Goal: Information Seeking & Learning: Learn about a topic

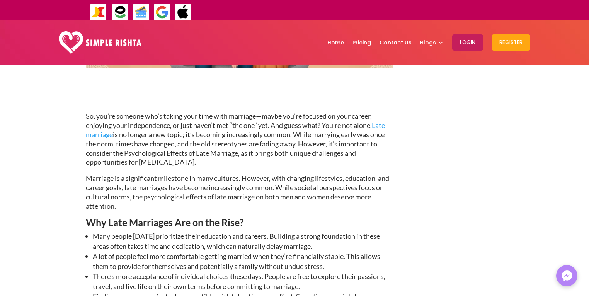
scroll to position [247, 0]
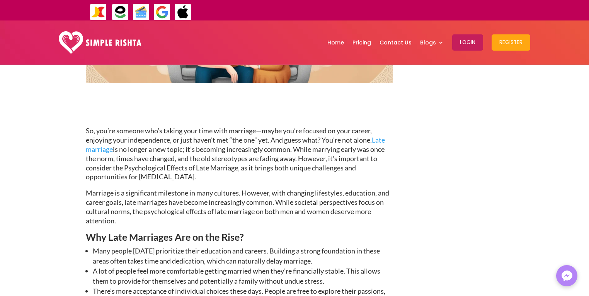
click at [223, 167] on span "So, you’re someone who’s taking your time with marriage—maybe you’re focused on…" at bounding box center [235, 153] width 299 height 54
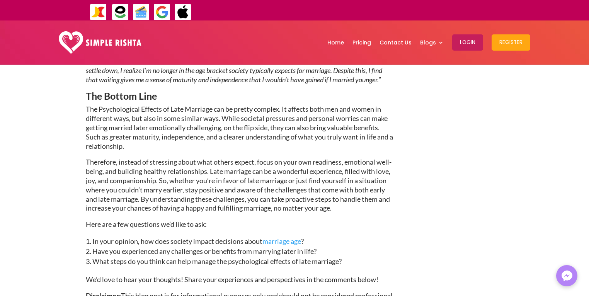
scroll to position [1669, 0]
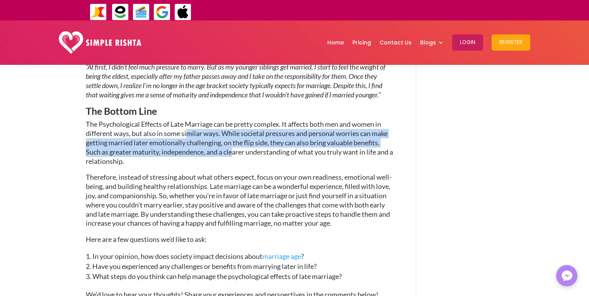
drag, startPoint x: 232, startPoint y: 159, endPoint x: 183, endPoint y: 147, distance: 50.6
click at [185, 147] on span "The Psychological Effects of Late Marriage can be pretty complex. It affects bo…" at bounding box center [239, 142] width 307 height 45
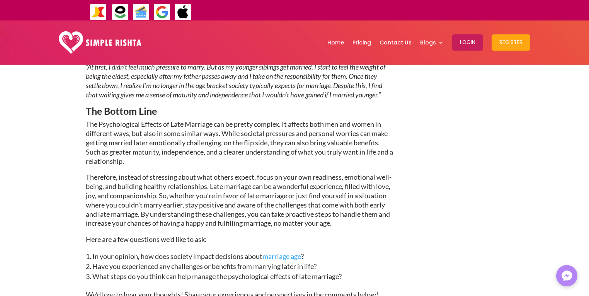
click at [173, 147] on span "The Psychological Effects of Late Marriage can be pretty complex. It affects bo…" at bounding box center [239, 142] width 307 height 45
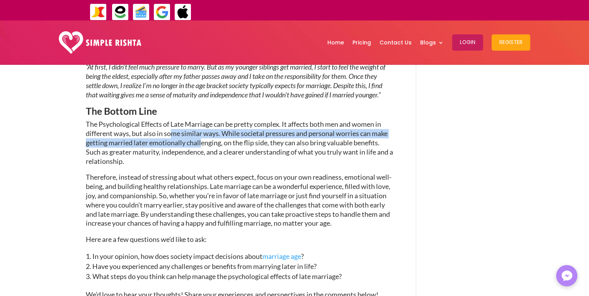
drag, startPoint x: 202, startPoint y: 150, endPoint x: 168, endPoint y: 146, distance: 33.5
click at [170, 146] on span "The Psychological Effects of Late Marriage can be pretty complex. It affects bo…" at bounding box center [239, 142] width 307 height 45
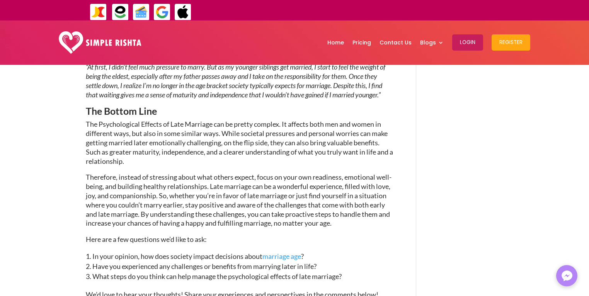
click at [165, 147] on span "The Psychological Effects of Late Marriage can be pretty complex. It affects bo…" at bounding box center [239, 142] width 307 height 45
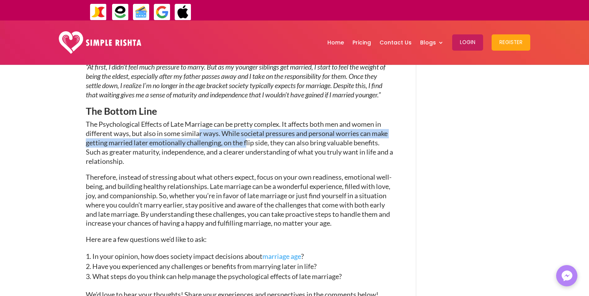
drag, startPoint x: 247, startPoint y: 156, endPoint x: 190, endPoint y: 144, distance: 58.0
click at [194, 144] on span "The Psychological Effects of Late Marriage can be pretty complex. It affects bo…" at bounding box center [239, 142] width 307 height 45
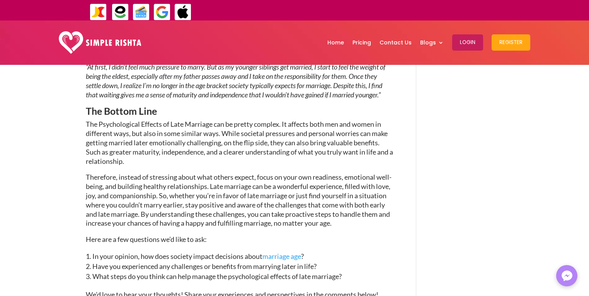
click at [173, 144] on span "The Psychological Effects of Late Marriage can be pretty complex. It affects bo…" at bounding box center [239, 142] width 307 height 45
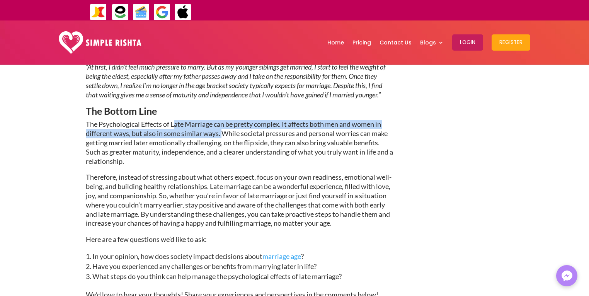
drag, startPoint x: 213, startPoint y: 140, endPoint x: 233, endPoint y: 156, distance: 25.3
click at [228, 151] on span "The Psychological Effects of Late Marriage can be pretty complex. It affects bo…" at bounding box center [239, 142] width 307 height 45
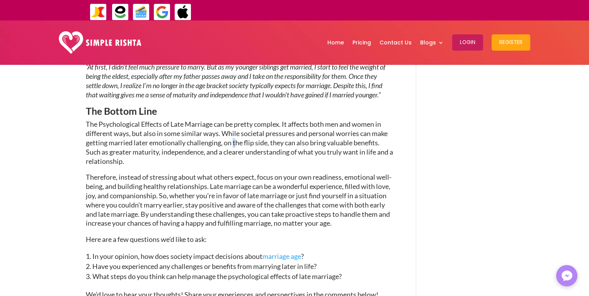
click at [235, 156] on span "The Psychological Effects of Late Marriage can be pretty complex. It affects bo…" at bounding box center [239, 142] width 307 height 45
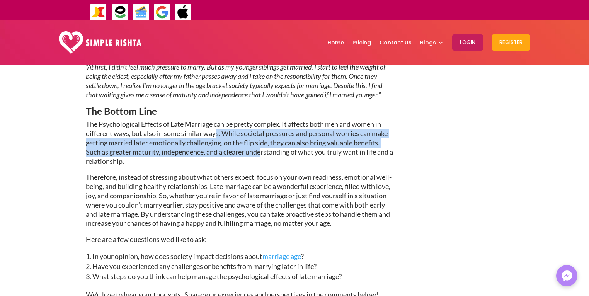
drag, startPoint x: 262, startPoint y: 159, endPoint x: 200, endPoint y: 146, distance: 63.0
click at [213, 145] on span "The Psychological Effects of Late Marriage can be pretty complex. It affects bo…" at bounding box center [239, 142] width 307 height 45
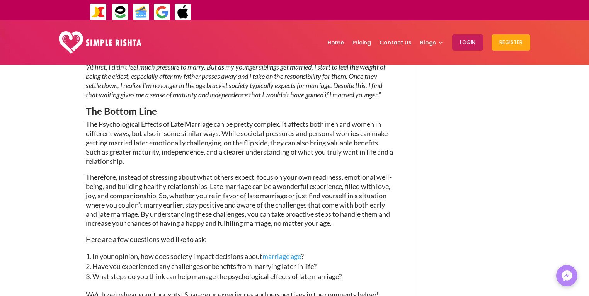
click at [195, 147] on span "The Psychological Effects of Late Marriage can be pretty complex. It affects bo…" at bounding box center [239, 142] width 307 height 45
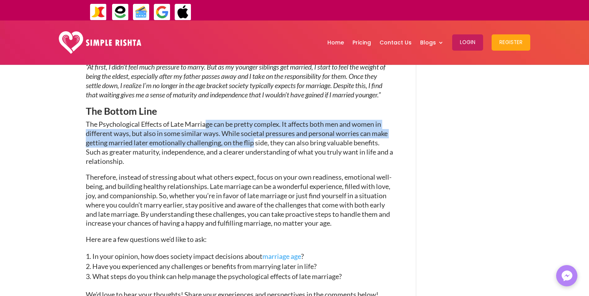
drag, startPoint x: 207, startPoint y: 133, endPoint x: 253, endPoint y: 151, distance: 49.7
click at [253, 151] on span "The Psychological Effects of Late Marriage can be pretty complex. It affects bo…" at bounding box center [239, 142] width 307 height 45
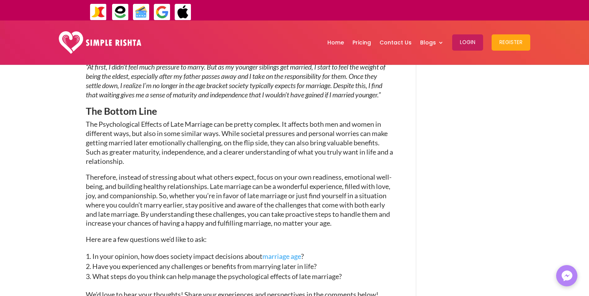
click at [260, 156] on span "The Psychological Effects of Late Marriage can be pretty complex. It affects bo…" at bounding box center [239, 142] width 307 height 45
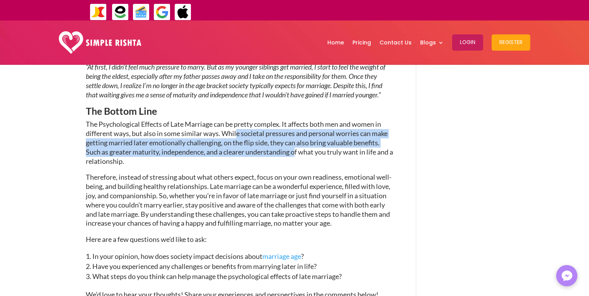
drag, startPoint x: 296, startPoint y: 162, endPoint x: 223, endPoint y: 144, distance: 75.6
click at [231, 144] on span "The Psychological Effects of Late Marriage can be pretty complex. It affects bo…" at bounding box center [239, 142] width 307 height 45
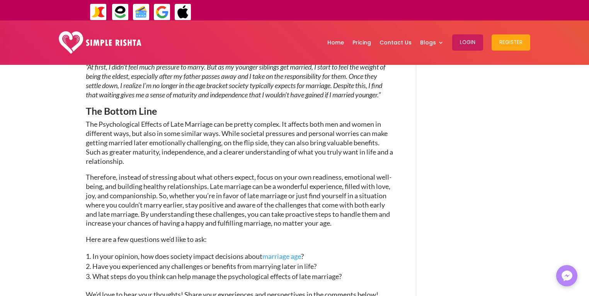
click at [203, 145] on span "The Psychological Effects of Late Marriage can be pretty complex. It affects bo…" at bounding box center [239, 142] width 307 height 45
drag, startPoint x: 236, startPoint y: 151, endPoint x: 263, endPoint y: 161, distance: 28.6
click at [238, 153] on span "The Psychological Effects of Late Marriage can be pretty complex. It affects bo…" at bounding box center [239, 142] width 307 height 45
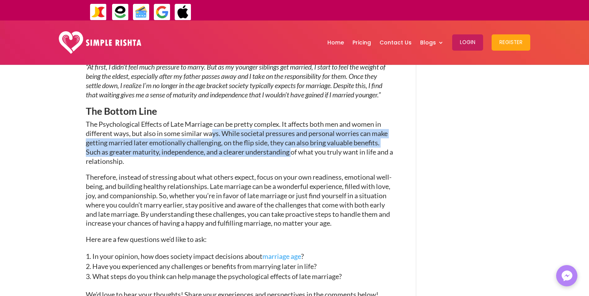
drag, startPoint x: 293, startPoint y: 163, endPoint x: 210, endPoint y: 146, distance: 84.8
click at [212, 146] on span "The Psychological Effects of Late Marriage can be pretty complex. It affects bo…" at bounding box center [239, 142] width 307 height 45
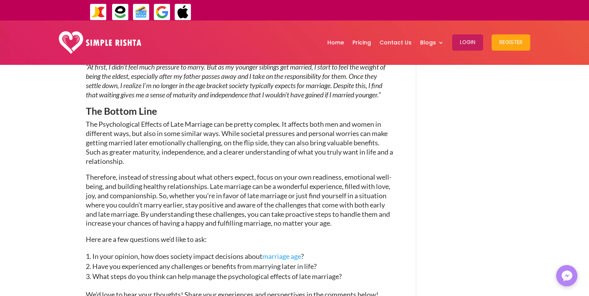
drag, startPoint x: 188, startPoint y: 146, endPoint x: 184, endPoint y: 145, distance: 3.9
click at [187, 146] on span "The Psychological Effects of Late Marriage can be pretty complex. It affects bo…" at bounding box center [239, 142] width 307 height 45
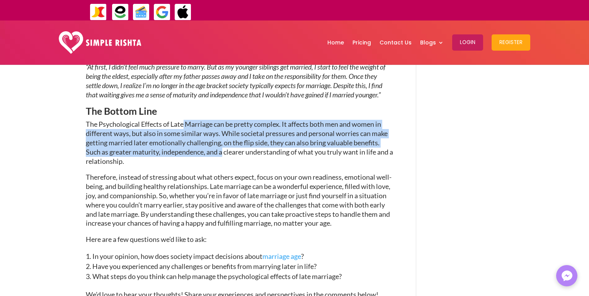
drag, startPoint x: 185, startPoint y: 137, endPoint x: 248, endPoint y: 158, distance: 66.5
click at [227, 159] on span "The Psychological Effects of Late Marriage can be pretty complex. It affects bo…" at bounding box center [239, 142] width 307 height 45
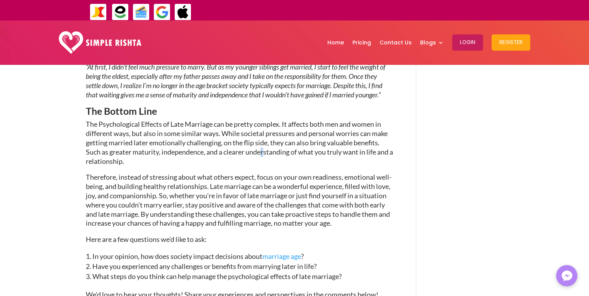
click at [266, 162] on span "The Psychological Effects of Late Marriage can be pretty complex. It affects bo…" at bounding box center [239, 142] width 307 height 45
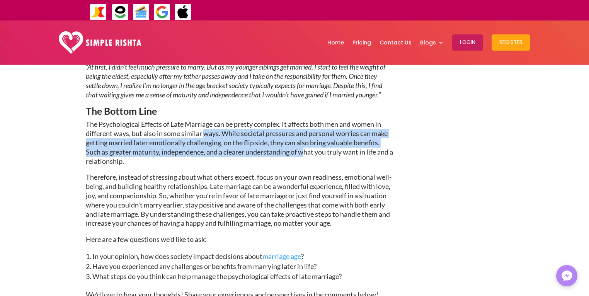
drag, startPoint x: 279, startPoint y: 163, endPoint x: 193, endPoint y: 143, distance: 87.7
click at [204, 146] on span "The Psychological Effects of Late Marriage can be pretty complex. It affects bo…" at bounding box center [239, 142] width 307 height 45
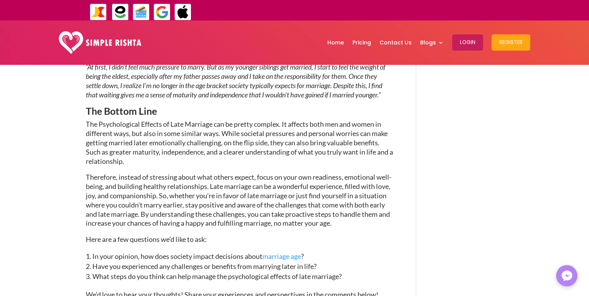
click at [193, 143] on span "The Psychological Effects of Late Marriage can be pretty complex. It affects bo…" at bounding box center [239, 142] width 307 height 45
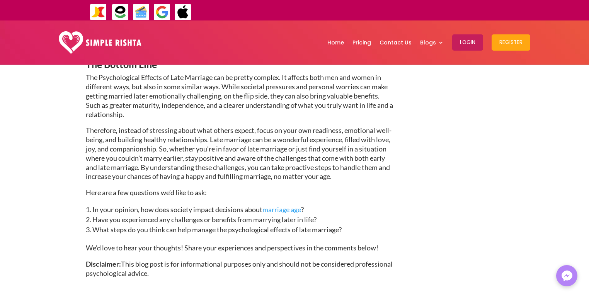
scroll to position [1731, 0]
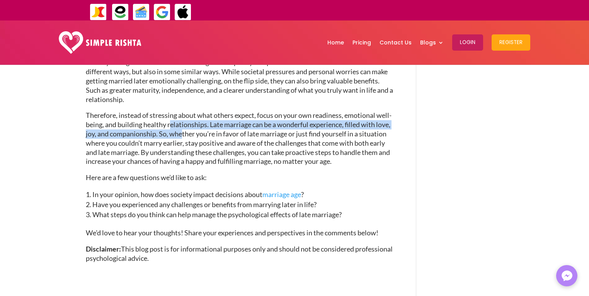
drag, startPoint x: 192, startPoint y: 143, endPoint x: 201, endPoint y: 151, distance: 12.3
click at [201, 150] on span "Therefore, instead of stressing about what others expect, focus on your own rea…" at bounding box center [239, 138] width 306 height 54
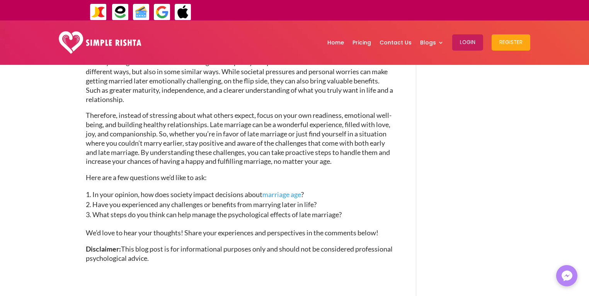
click at [204, 157] on span "Therefore, instead of stressing about what others expect, focus on your own rea…" at bounding box center [239, 138] width 306 height 54
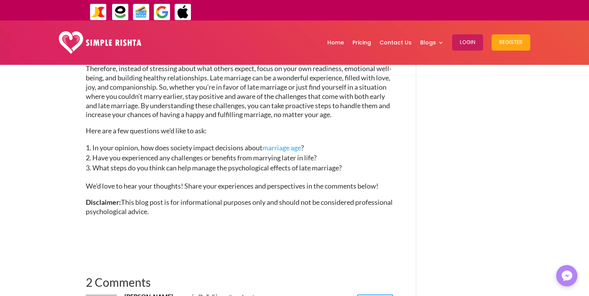
scroll to position [1793, 0]
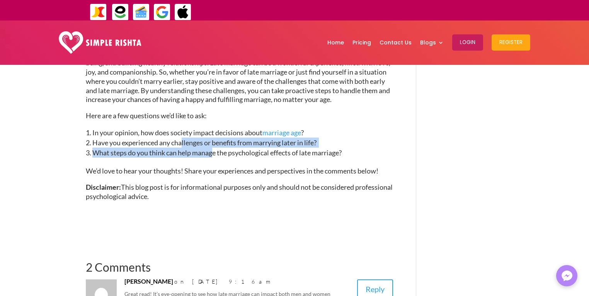
drag, startPoint x: 213, startPoint y: 161, endPoint x: 175, endPoint y: 147, distance: 41.1
click at [182, 148] on ol "In your opinion, how does society impact decisions about marriage age ? Have yo…" at bounding box center [239, 147] width 307 height 39
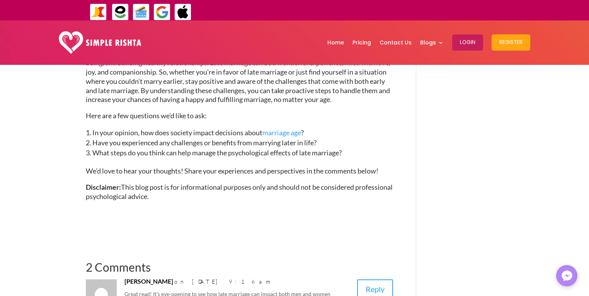
click at [171, 137] on span "In your opinion, how does society impact decisions about marriage age ?" at bounding box center [197, 132] width 211 height 9
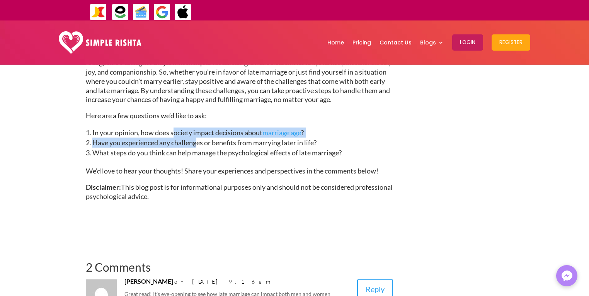
drag, startPoint x: 185, startPoint y: 146, endPoint x: 206, endPoint y: 159, distance: 24.2
click at [203, 157] on ol "In your opinion, how does society impact decisions about marriage age ? Have yo…" at bounding box center [239, 147] width 307 height 39
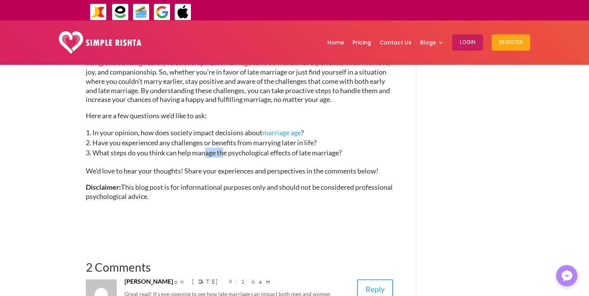
drag, startPoint x: 206, startPoint y: 162, endPoint x: 229, endPoint y: 165, distance: 23.0
click at [226, 157] on span "What steps do you think can help manage the psychological effects of late marri…" at bounding box center [216, 152] width 249 height 9
drag, startPoint x: 240, startPoint y: 165, endPoint x: 247, endPoint y: 165, distance: 6.6
click at [241, 157] on span "What steps do you think can help manage the psychological effects of late marri…" at bounding box center [216, 152] width 249 height 9
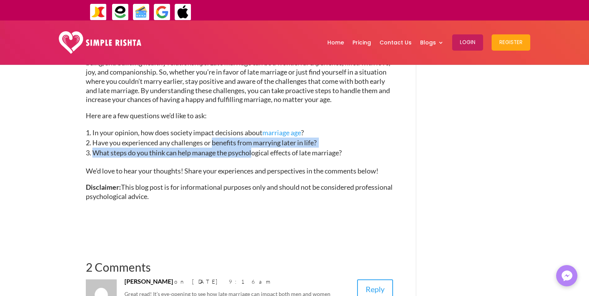
drag, startPoint x: 252, startPoint y: 165, endPoint x: 169, endPoint y: 150, distance: 84.9
click at [199, 150] on ol "In your opinion, how does society impact decisions about marriage age ? Have yo…" at bounding box center [239, 147] width 307 height 39
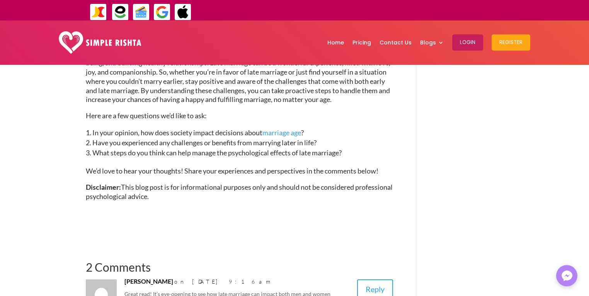
click at [168, 147] on span "Have you experienced any challenges or benefits from marrying later in life?" at bounding box center [204, 142] width 224 height 9
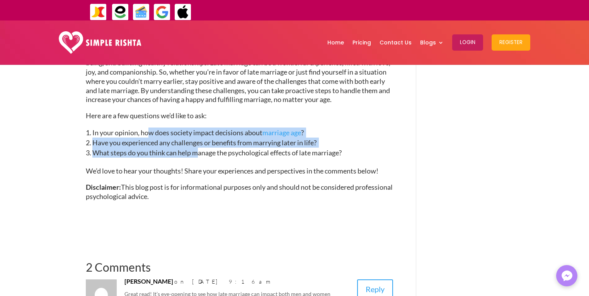
drag, startPoint x: 148, startPoint y: 148, endPoint x: 207, endPoint y: 163, distance: 60.5
click at [204, 162] on ol "In your opinion, how does society impact decisions about marriage age ? Have yo…" at bounding box center [239, 147] width 307 height 39
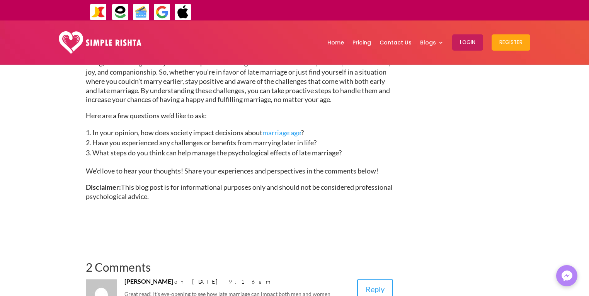
click at [207, 157] on span "What steps do you think can help manage the psychological effects of late marri…" at bounding box center [216, 152] width 249 height 9
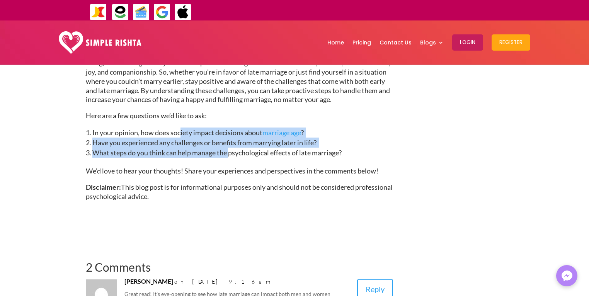
drag, startPoint x: 232, startPoint y: 162, endPoint x: 144, endPoint y: 142, distance: 90.6
click at [172, 143] on ol "In your opinion, how does society impact decisions about marriage age ? Have yo…" at bounding box center [239, 147] width 307 height 39
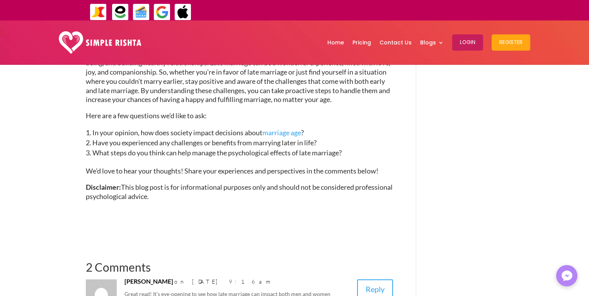
click at [144, 137] on span "In your opinion, how does society impact decisions about marriage age ?" at bounding box center [197, 132] width 211 height 9
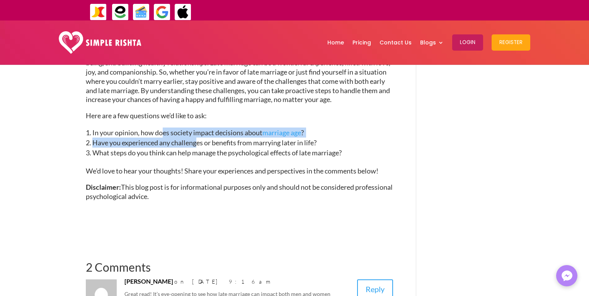
drag, startPoint x: 163, startPoint y: 146, endPoint x: 202, endPoint y: 160, distance: 42.2
click at [201, 159] on ol "In your opinion, how does society impact decisions about marriage age ? Have yo…" at bounding box center [239, 147] width 307 height 39
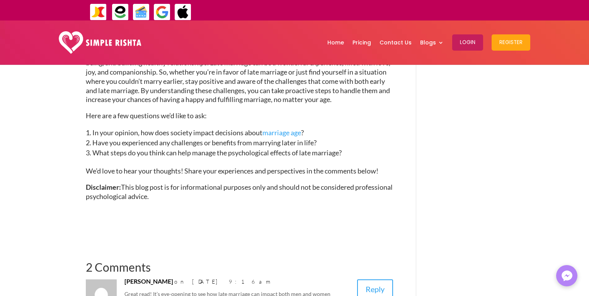
click at [215, 157] on span "What steps do you think can help manage the psychological effects of late marri…" at bounding box center [216, 152] width 249 height 9
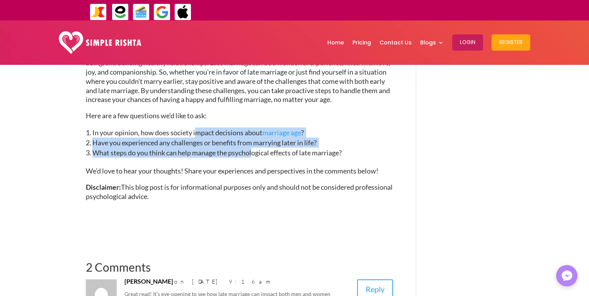
drag, startPoint x: 253, startPoint y: 160, endPoint x: 179, endPoint y: 144, distance: 75.1
click at [192, 142] on ol "In your opinion, how does society impact decisions about marriage age ? Have yo…" at bounding box center [239, 147] width 307 height 39
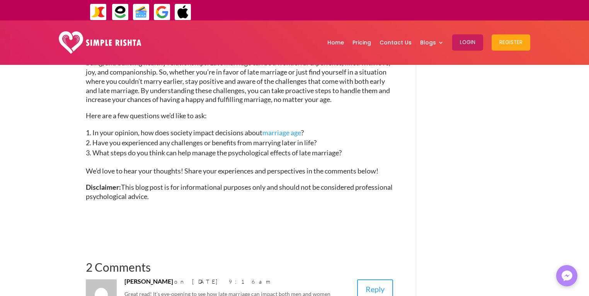
click at [176, 137] on span "In your opinion, how does society impact decisions about marriage age ?" at bounding box center [197, 132] width 211 height 9
drag, startPoint x: 213, startPoint y: 158, endPoint x: 173, endPoint y: 144, distance: 42.5
click at [173, 144] on ol "In your opinion, how does society impact decisions about marriage age ? Have yo…" at bounding box center [239, 147] width 307 height 39
click at [160, 137] on span "In your opinion, how does society impact decisions about marriage age ?" at bounding box center [197, 132] width 211 height 9
